Goal: Find specific page/section: Find specific page/section

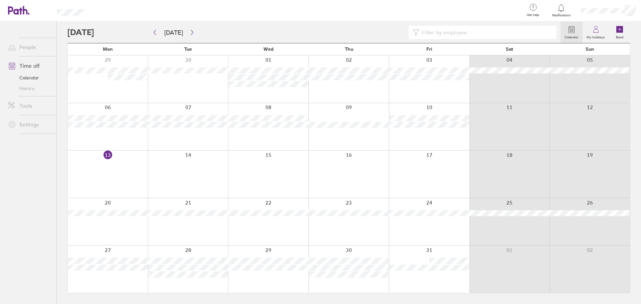
click at [33, 41] on link "People" at bounding box center [30, 46] width 54 height 13
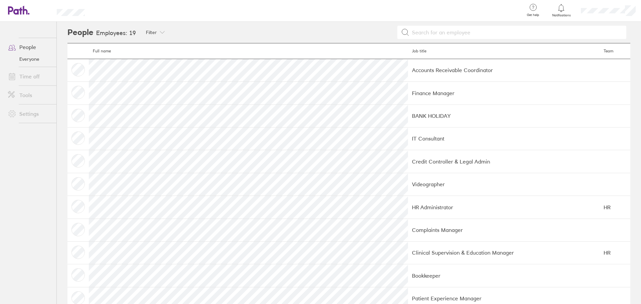
click at [35, 77] on link "Time off" at bounding box center [30, 76] width 54 height 13
